Goal: Task Accomplishment & Management: Manage account settings

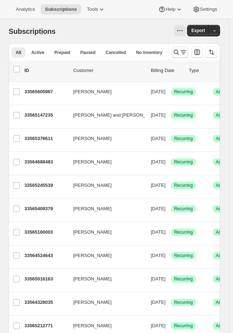
click at [180, 52] on icon "Search and filter results" at bounding box center [176, 52] width 7 height 7
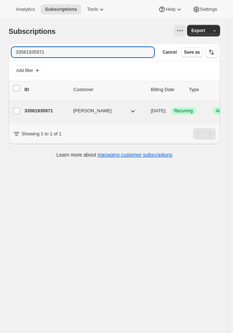
type input "33561935971"
click at [105, 113] on button "[PERSON_NAME]" at bounding box center [105, 111] width 72 height 12
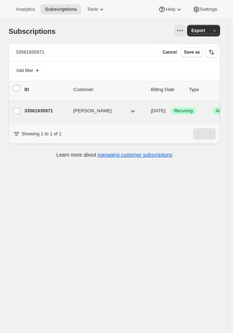
click at [193, 111] on span "Recurring" at bounding box center [183, 111] width 19 height 6
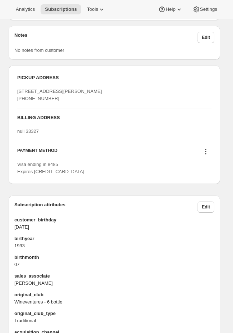
scroll to position [463, 0]
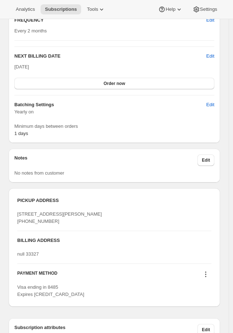
scroll to position [472, 0]
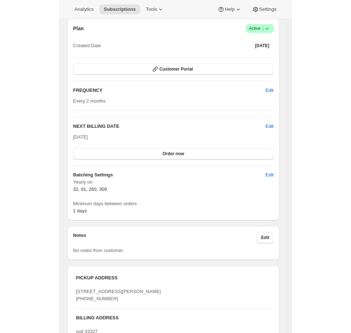
scroll to position [353, 0]
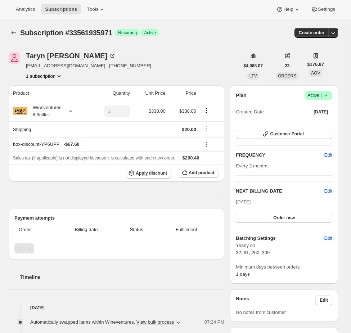
click at [196, 190] on div "Product Quantity Unit Price Price Wineventures 6 Bottles 1 $338.00 $338.00 Ship…" at bounding box center [116, 227] width 215 height 285
click at [332, 235] on span "Edit" at bounding box center [328, 237] width 8 height 7
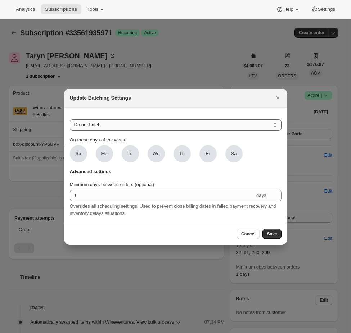
click at [127, 120] on select "Do not batch Weekly Monthly Yearly" at bounding box center [175, 125] width 211 height 12
select select "YEARDAY"
click at [70, 119] on select "Do not batch Weekly Monthly Yearly" at bounding box center [175, 125] width 211 height 12
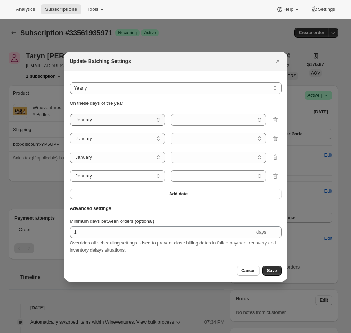
click at [129, 120] on select "January February March April May June July August September October November De…" at bounding box center [117, 120] width 95 height 12
click at [91, 114] on select "January February March April May June July August September October November De…" at bounding box center [117, 120] width 95 height 12
select select "9"
click at [70, 114] on select "January February March April May June July August September October November De…" at bounding box center [117, 120] width 95 height 12
click at [184, 117] on select "1 2 3 4 5 6 7 8 9 10 11 12 13 14 15 16 17 18 19 20 21 22 23 24 25 26 27 28 29 30" at bounding box center [217, 120] width 95 height 12
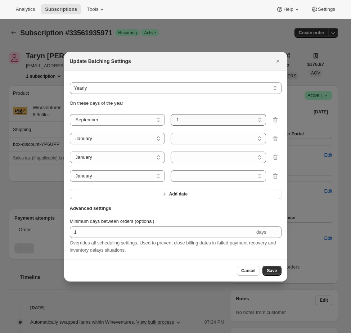
select select "17"
click at [170, 114] on select "1 2 3 4 5 6 7 8 9 10 11 12 13 14 15 16 17 18 19 20 21 22 23 24 25 26 27 28 29 30" at bounding box center [217, 120] width 95 height 12
click at [103, 149] on div "On these days of the year January February March April May June July August Sep…" at bounding box center [175, 149] width 211 height 99
click at [101, 142] on select "January February March April May June July August September October November De…" at bounding box center [117, 139] width 95 height 12
select select "11"
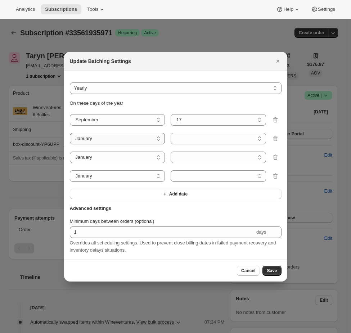
click at [70, 133] on select "January February March April May June July August September October November De…" at bounding box center [117, 139] width 95 height 12
click at [166, 135] on main "January February March April May June July August September October November De…" at bounding box center [175, 139] width 211 height 12
click at [176, 135] on select "1 2 3 4 5 6 7 8 9 10 11 12 13 14 15 16 17 18 19 20 21 22 23 24 25 26 27 28 29 30" at bounding box center [217, 139] width 95 height 12
click at [179, 134] on select "1 2 3 4 5 6 7 8 9 10 11 12 13 14 15 16 17 18 19 20 21 22 23 24 25 26 27 28 29 30" at bounding box center [217, 139] width 95 height 12
select select "5"
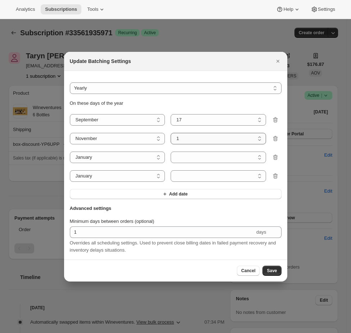
click at [170, 133] on select "1 2 3 4 5 6 7 8 9 10 11 12 13 14 15 16 17 18 19 20 21 22 23 24 25 26 27 28 29 30" at bounding box center [217, 139] width 95 height 12
click at [120, 155] on select "January February March April May June July August September October November De…" at bounding box center [117, 157] width 95 height 12
select select "2"
click at [70, 151] on select "January February March April May June July August September October November De…" at bounding box center [117, 157] width 95 height 12
select select "1"
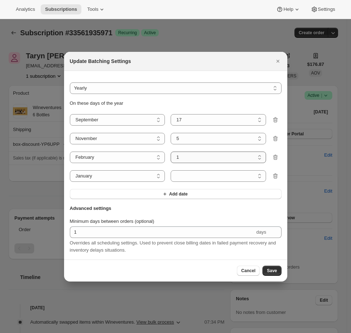
click at [192, 155] on select "1 2 3 4 5 6 7 8 9 10 11 12 13 14 15 16 17 18 19 20 21 22 23 24 25 26 27 28" at bounding box center [217, 157] width 95 height 12
click at [118, 174] on select "January February March April May June July August September October November De…" at bounding box center [117, 176] width 95 height 12
select select "4"
click at [70, 170] on select "January February March April May June July August September October November De…" at bounding box center [117, 176] width 95 height 12
select select "1"
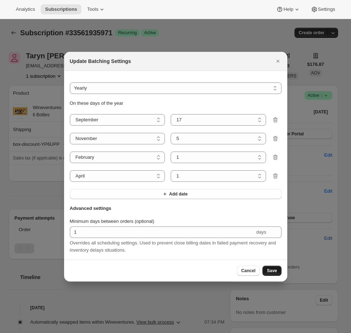
click at [274, 271] on span "Save" at bounding box center [271, 270] width 10 height 6
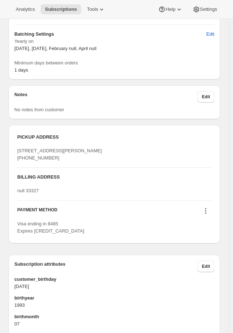
scroll to position [615, 0]
